Goal: Information Seeking & Learning: Understand process/instructions

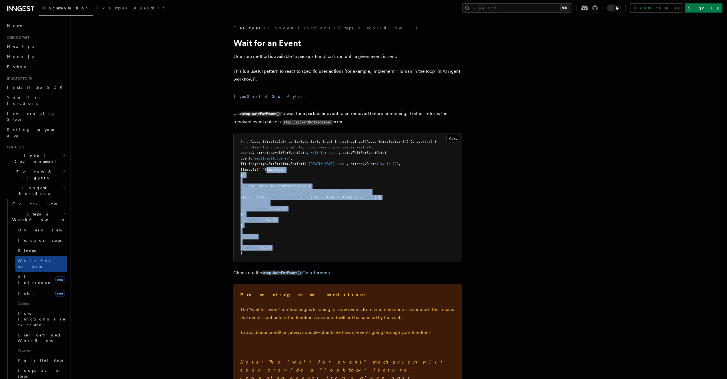
drag, startPoint x: 282, startPoint y: 172, endPoint x: 318, endPoint y: 247, distance: 83.4
click at [318, 247] on pre "func AccountCreated (ctx context.Context, input inngestgo.Input[AccountCreatedE…" at bounding box center [348, 197] width 228 height 129
drag, startPoint x: 319, startPoint y: 246, endPoint x: 326, endPoint y: 164, distance: 82.0
click at [328, 164] on pre "func AccountCreated (ctx context.Context, input inngestgo.Input[AccountCreatedE…" at bounding box center [348, 197] width 228 height 129
drag, startPoint x: 323, startPoint y: 171, endPoint x: 326, endPoint y: 154, distance: 17.4
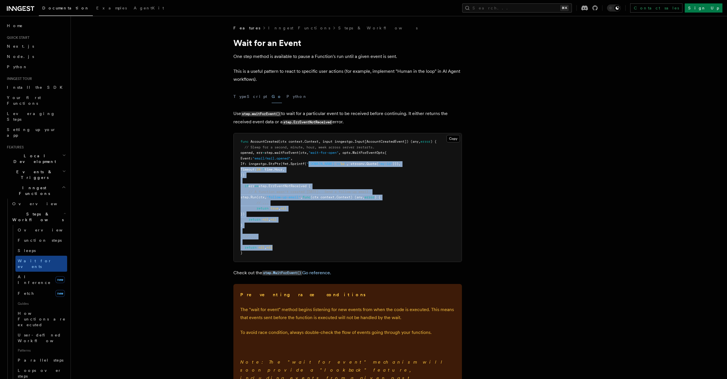
click at [326, 154] on pre "func AccountCreated (ctx context.Context, input inngestgo.Input[AccountCreatedE…" at bounding box center [348, 197] width 228 height 129
click at [326, 153] on span ""wait-for-open"" at bounding box center [323, 153] width 30 height 4
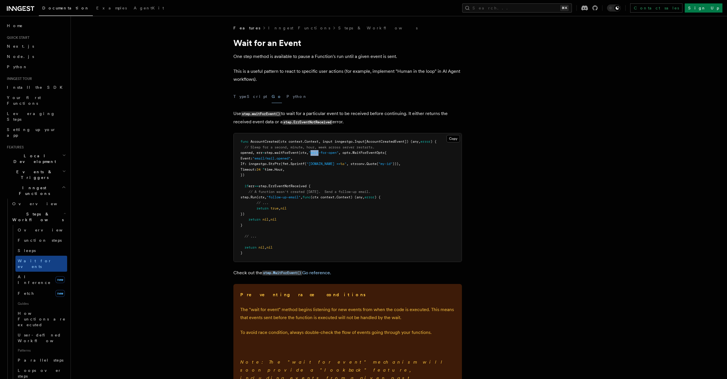
click at [326, 153] on span ""wait-for-open"" at bounding box center [323, 153] width 30 height 4
click at [329, 160] on pre "func AccountCreated (ctx context.Context, input inngestgo.Input[AccountCreatedE…" at bounding box center [348, 197] width 228 height 129
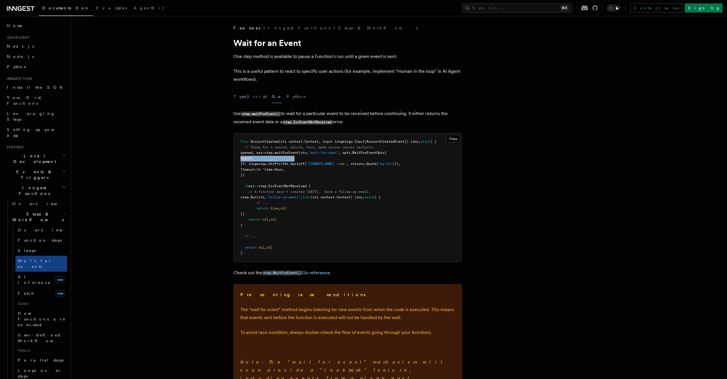
click at [329, 160] on pre "func AccountCreated (ctx context.Context, input inngestgo.Input[AccountCreatedE…" at bounding box center [348, 197] width 228 height 129
click at [331, 165] on span ""[DOMAIN_NAME] ==" at bounding box center [323, 164] width 34 height 4
click at [330, 174] on pre "func AccountCreated (ctx context.Context, input inngestgo.Input[AccountCreatedE…" at bounding box center [348, 197] width 228 height 129
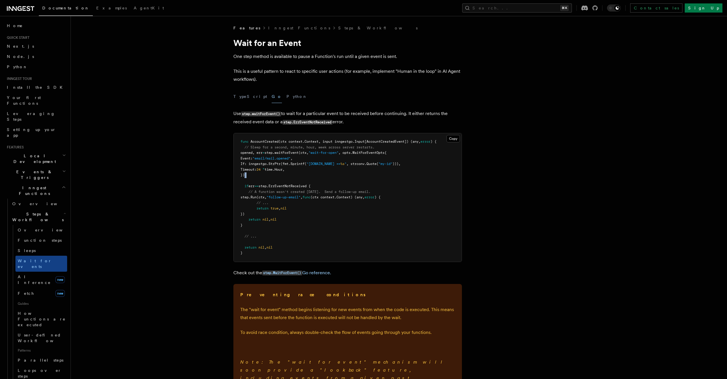
click at [330, 174] on pre "func AccountCreated (ctx context.Context, input inngestgo.Input[AccountCreatedE…" at bounding box center [348, 197] width 228 height 129
drag, startPoint x: 330, startPoint y: 174, endPoint x: 333, endPoint y: 177, distance: 3.8
click at [330, 175] on pre "func AccountCreated (ctx context.Context, input inngestgo.Input[AccountCreatedE…" at bounding box center [348, 197] width 228 height 129
click at [341, 173] on pre "func AccountCreated (ctx context.Context, input inngestgo.Input[AccountCreatedE…" at bounding box center [348, 197] width 228 height 129
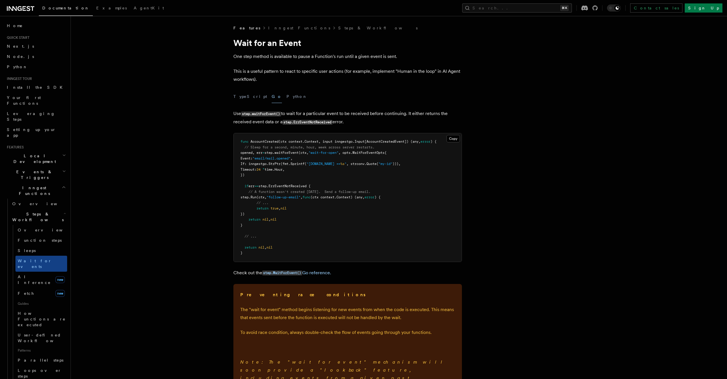
scroll to position [113, 0]
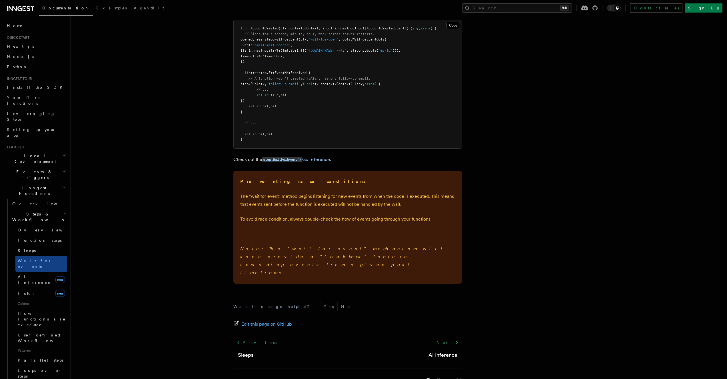
click at [209, 286] on article "Features Inngest Functions Steps & Workflows Wait for an Event One step method …" at bounding box center [384, 153] width 608 height 483
